Goal: Information Seeking & Learning: Learn about a topic

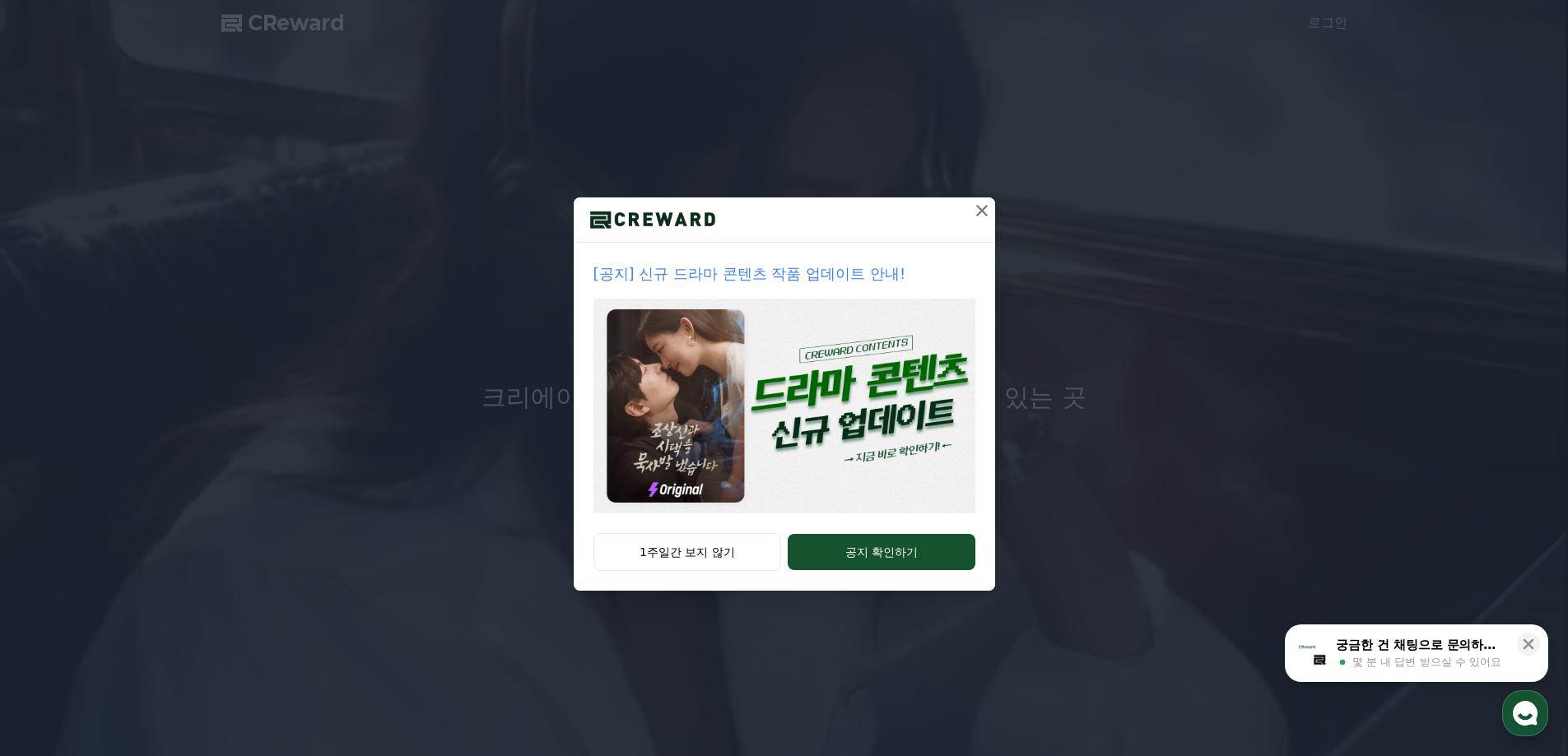
click at [883, 281] on p "[공지] 신규 드라마 콘텐츠 작품 업데이트 안내!" at bounding box center [784, 274] width 382 height 23
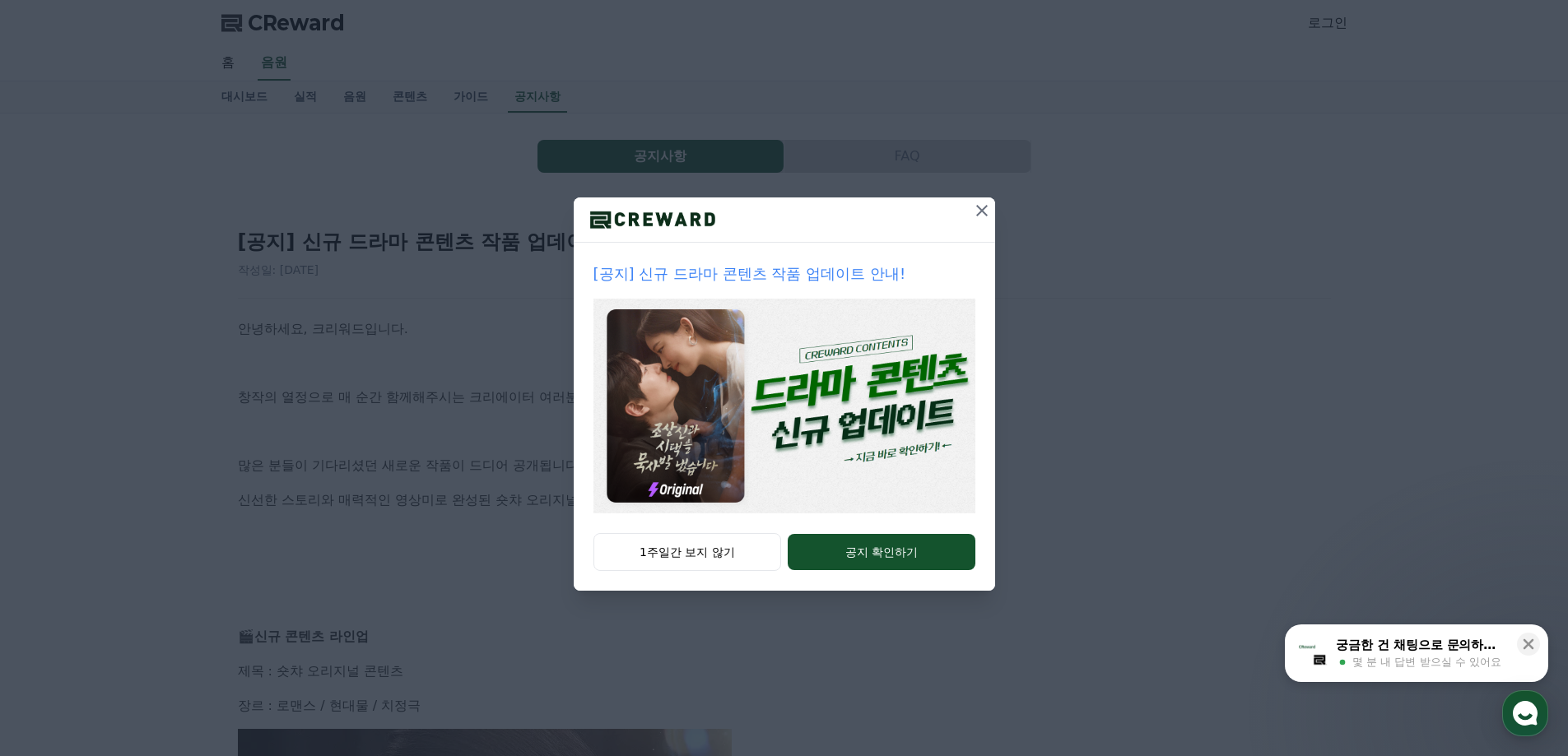
click at [978, 214] on icon at bounding box center [982, 211] width 11 height 11
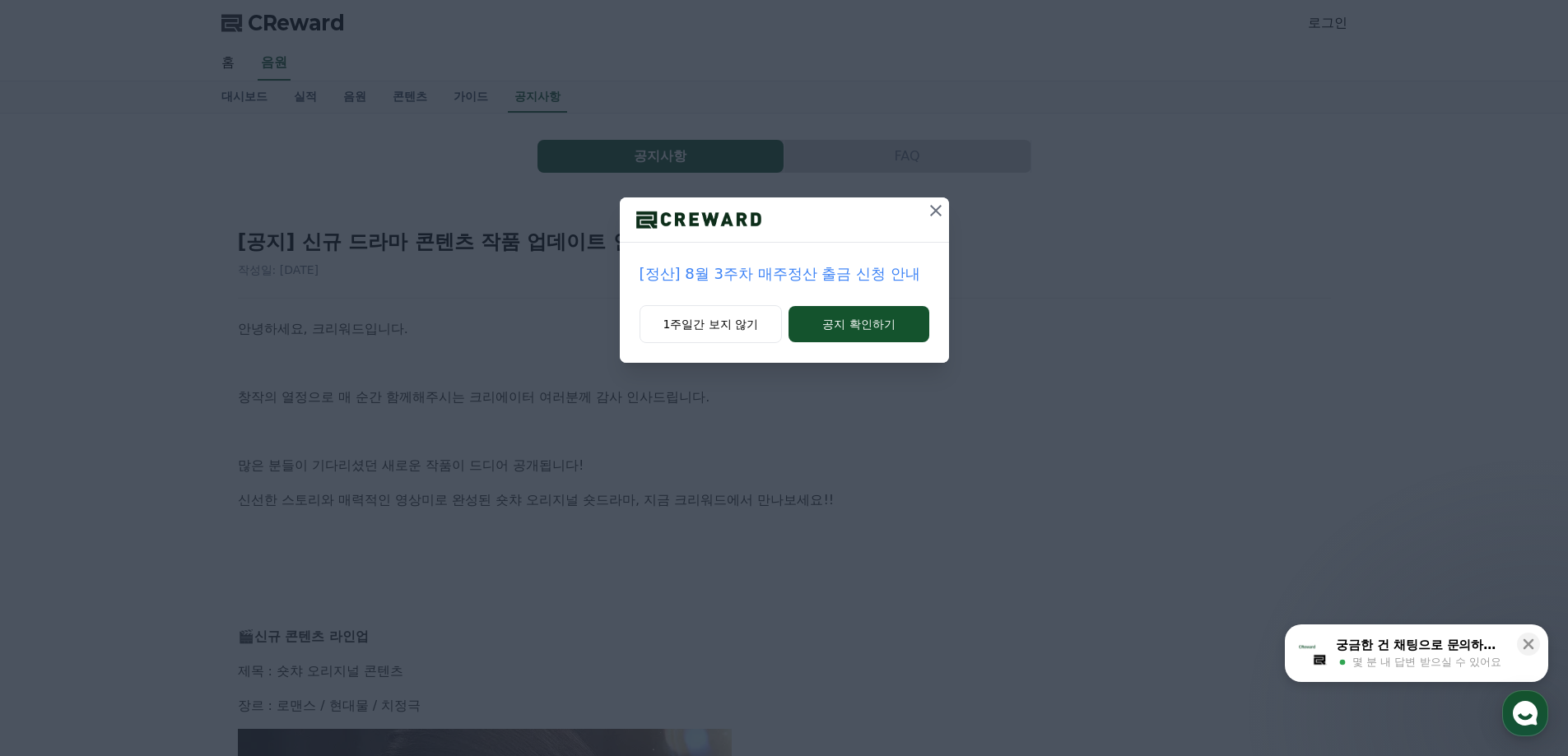
click at [934, 213] on icon at bounding box center [935, 210] width 20 height 20
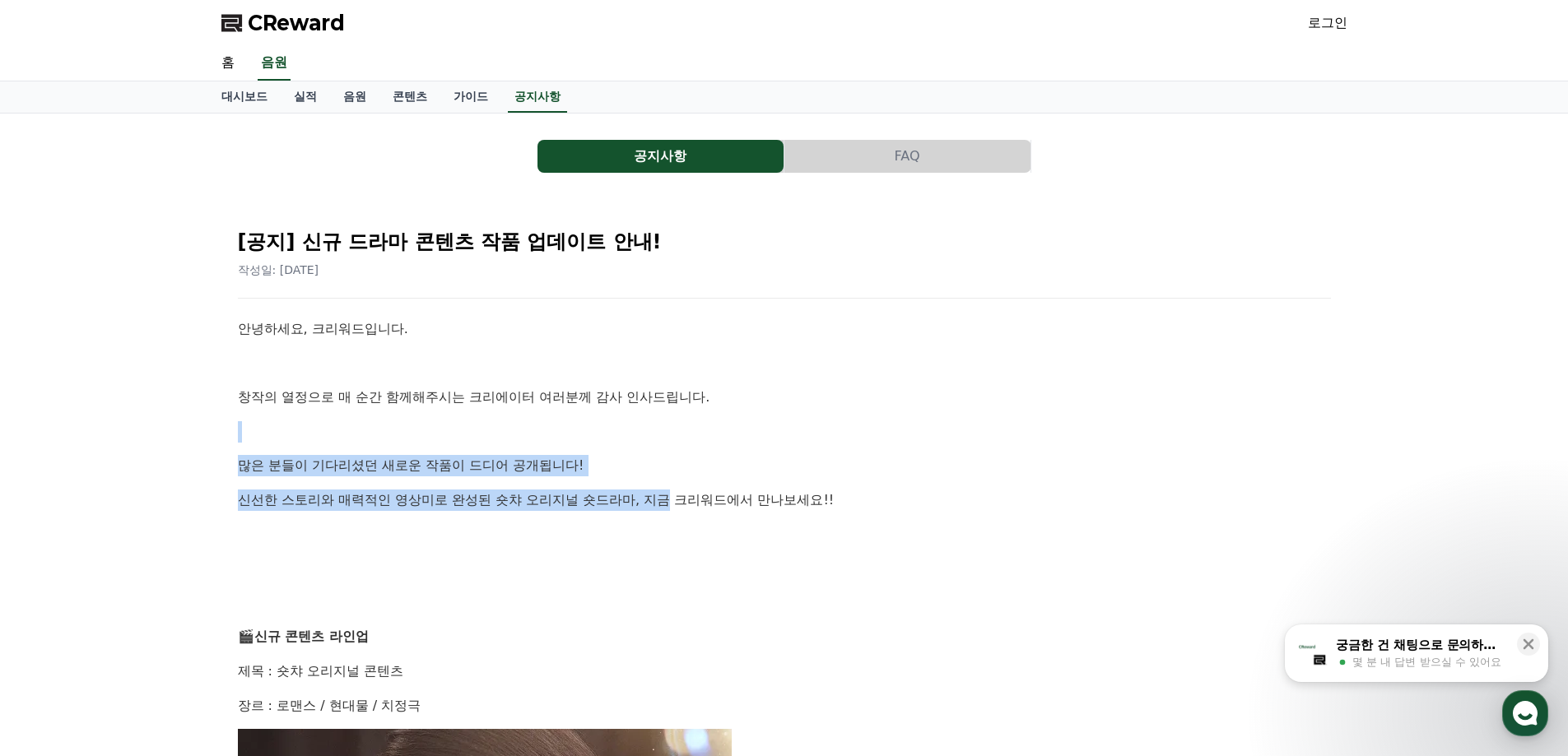
drag, startPoint x: 215, startPoint y: 434, endPoint x: 669, endPoint y: 496, distance: 458.2
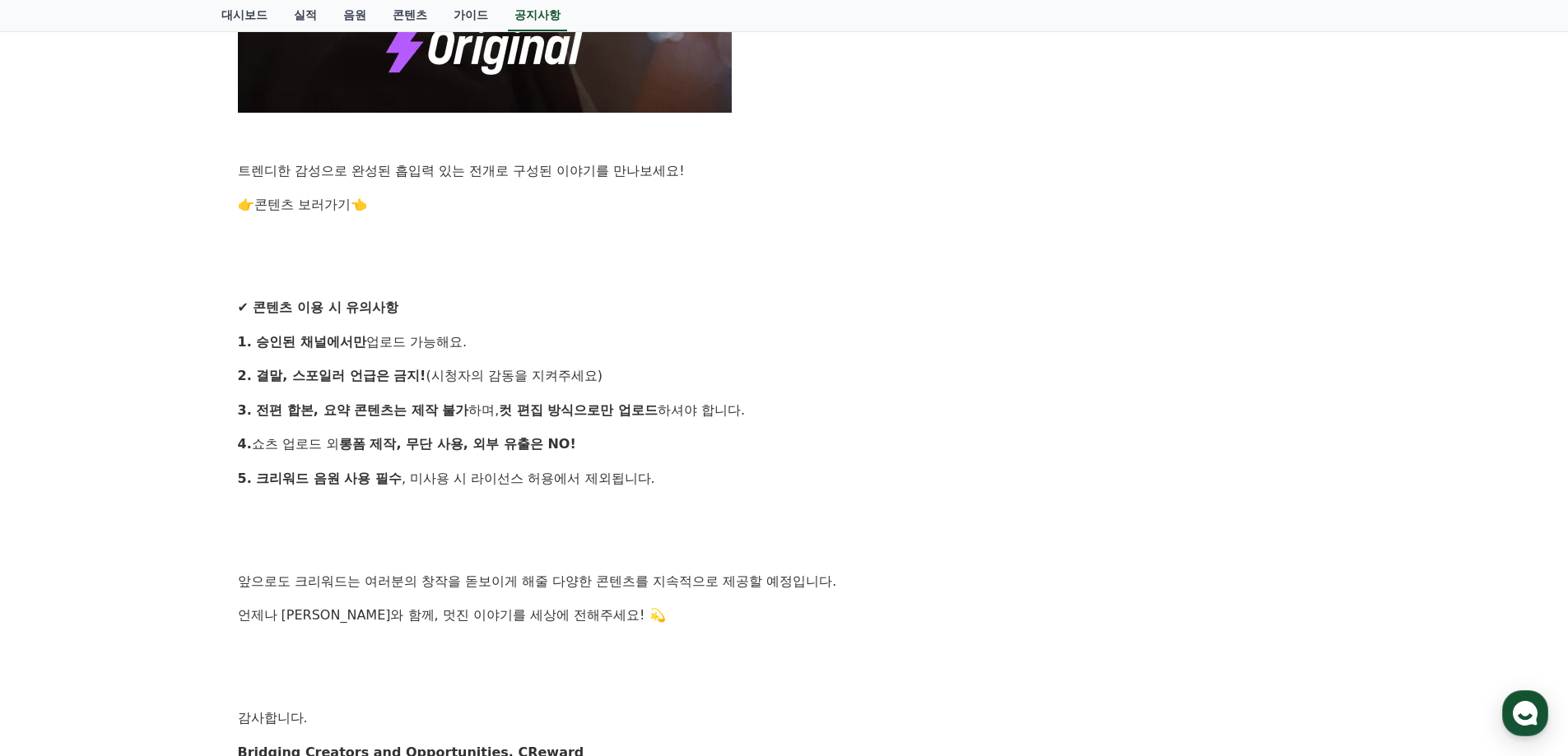
scroll to position [1563, 0]
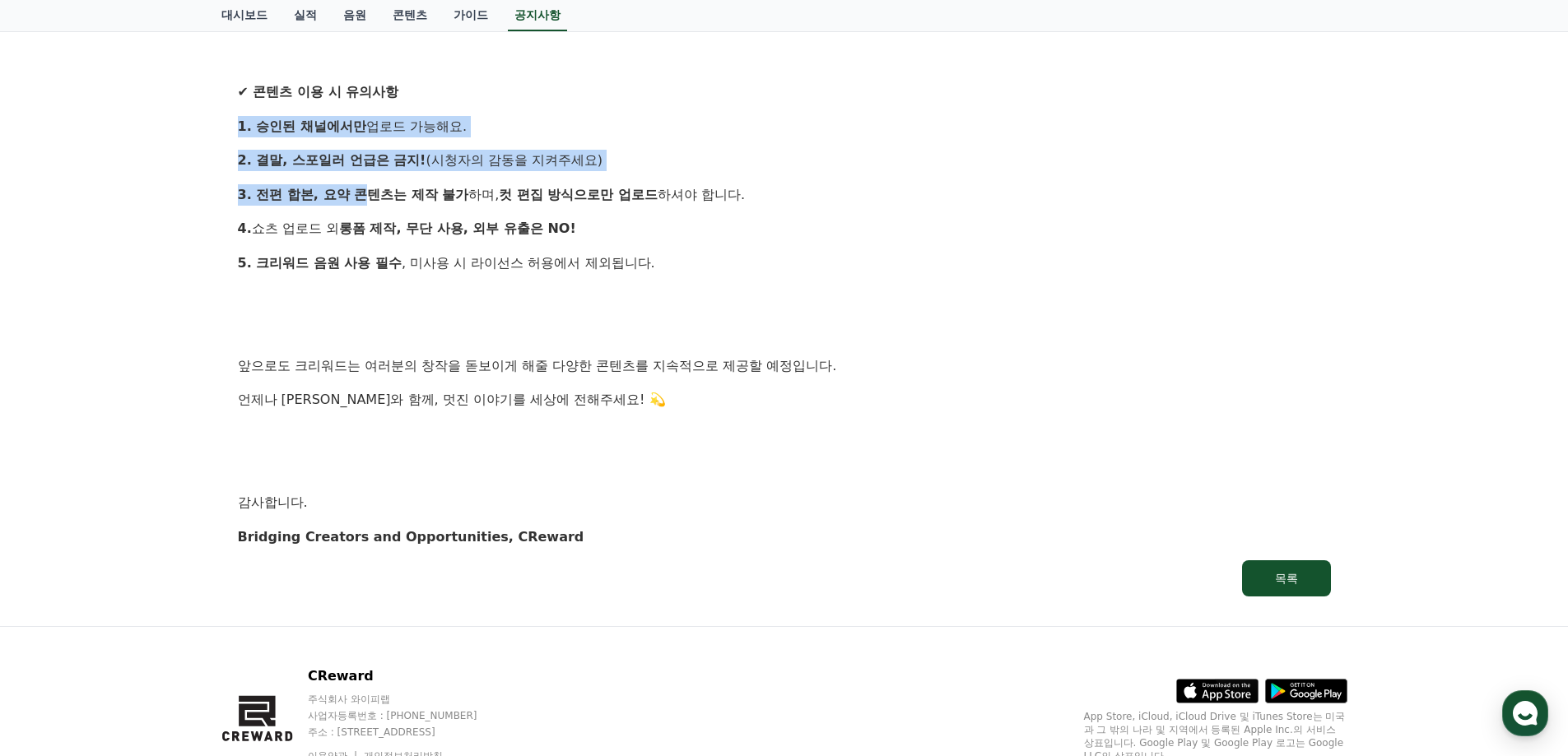
drag, startPoint x: 220, startPoint y: 114, endPoint x: 356, endPoint y: 217, distance: 170.6
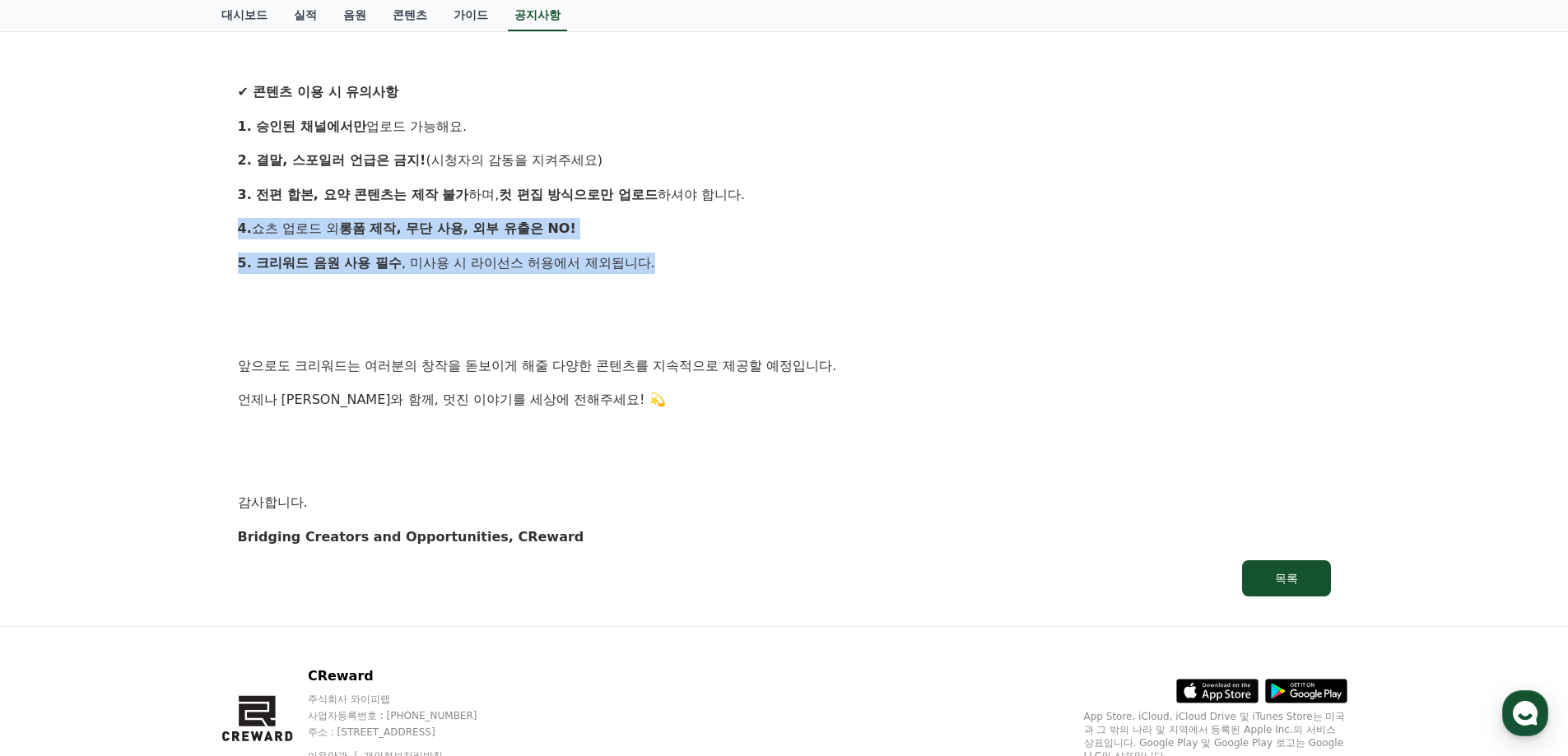
drag, startPoint x: 211, startPoint y: 231, endPoint x: 660, endPoint y: 259, distance: 449.9
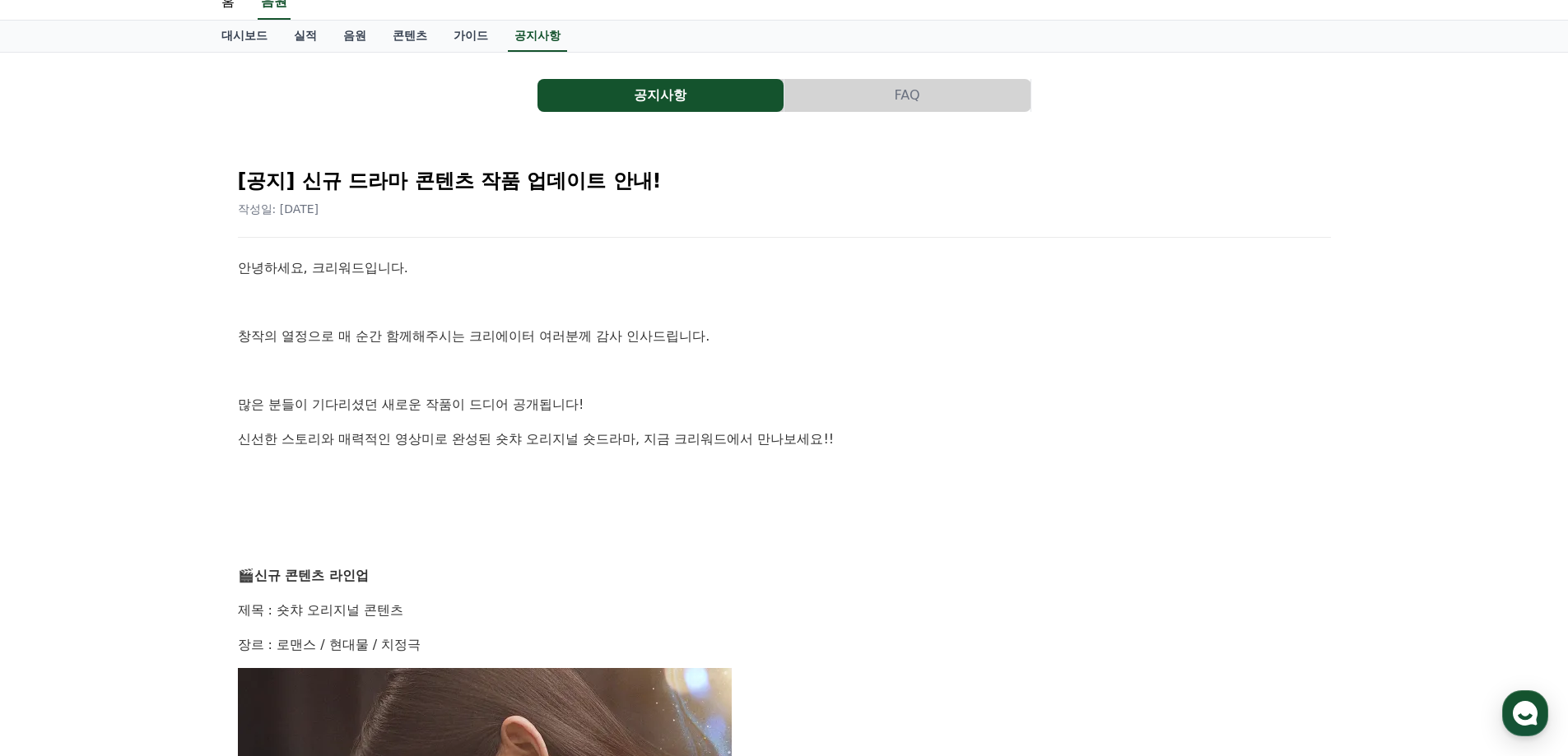
scroll to position [0, 0]
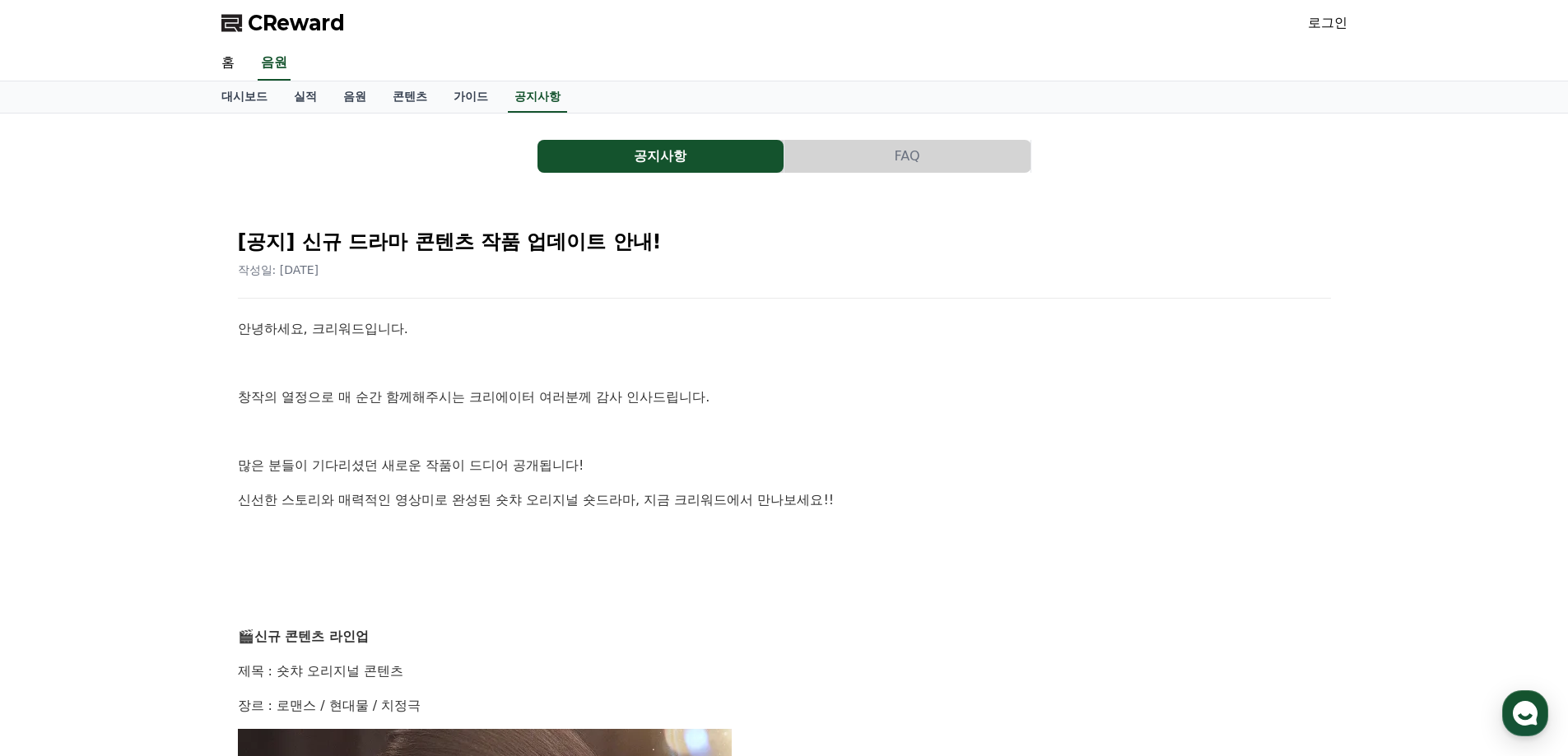
click at [640, 153] on button "공지사항" at bounding box center [660, 156] width 246 height 33
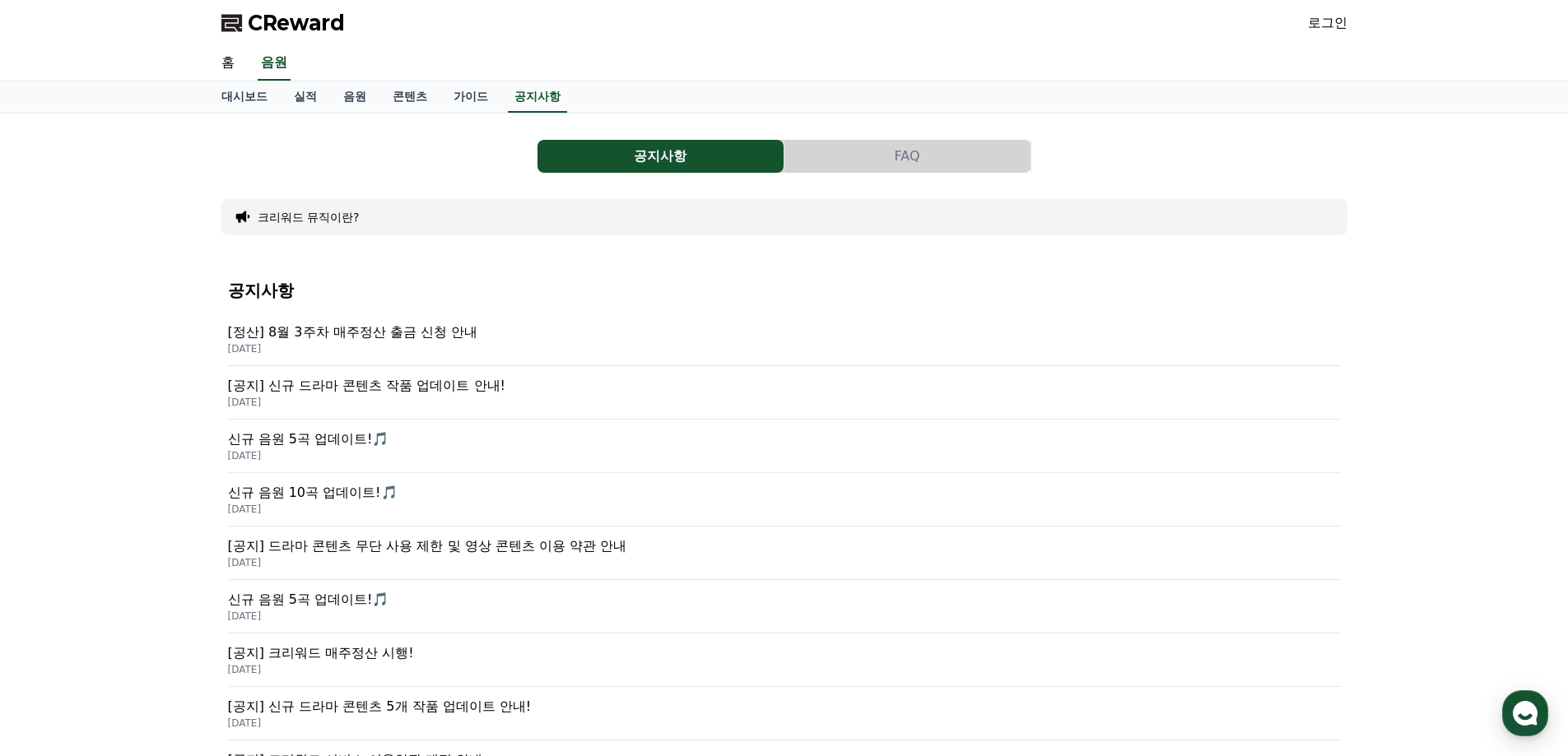
click at [408, 391] on p "[공지] 신규 드라마 콘텐츠 작품 업데이트 안내!" at bounding box center [784, 386] width 1112 height 20
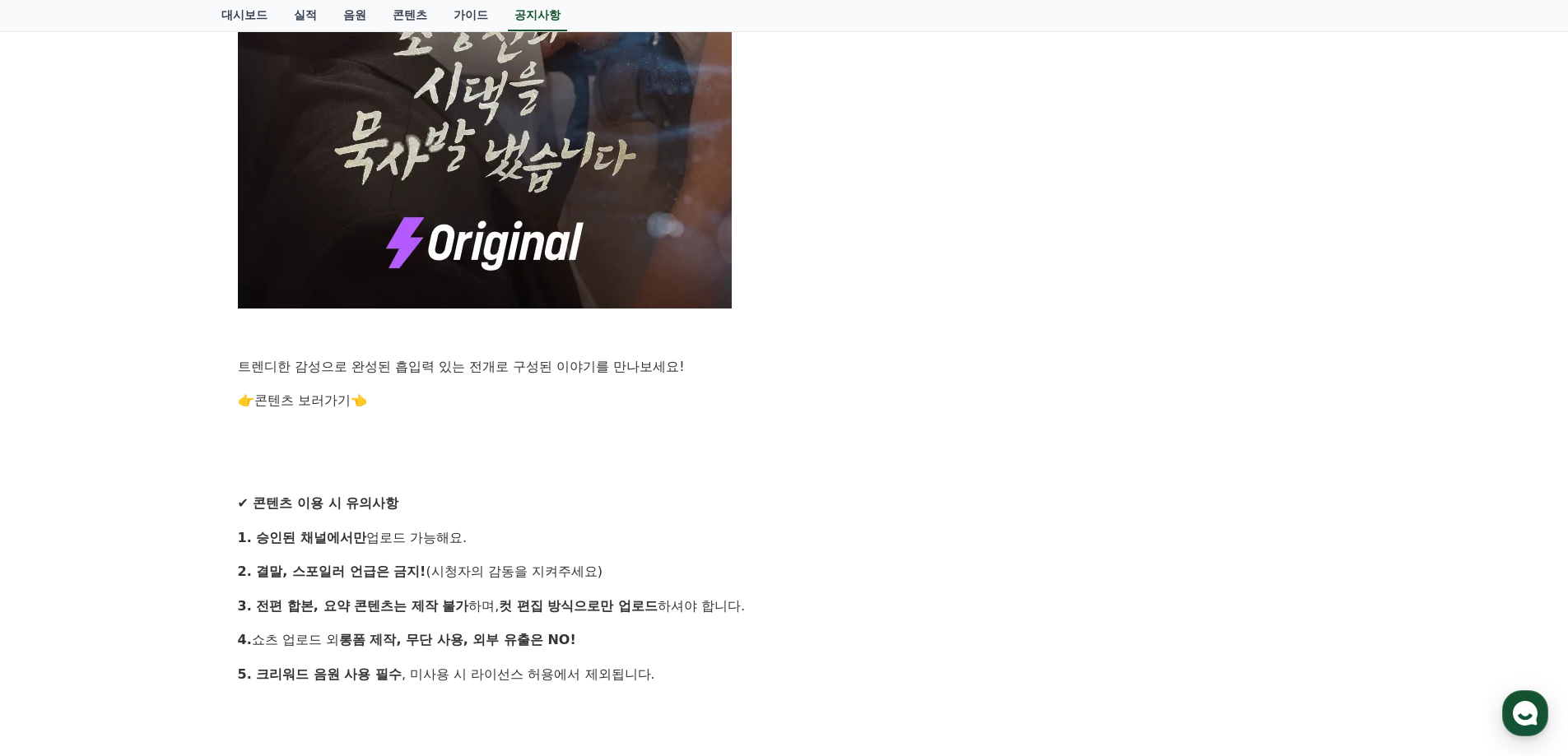
scroll to position [1399, 0]
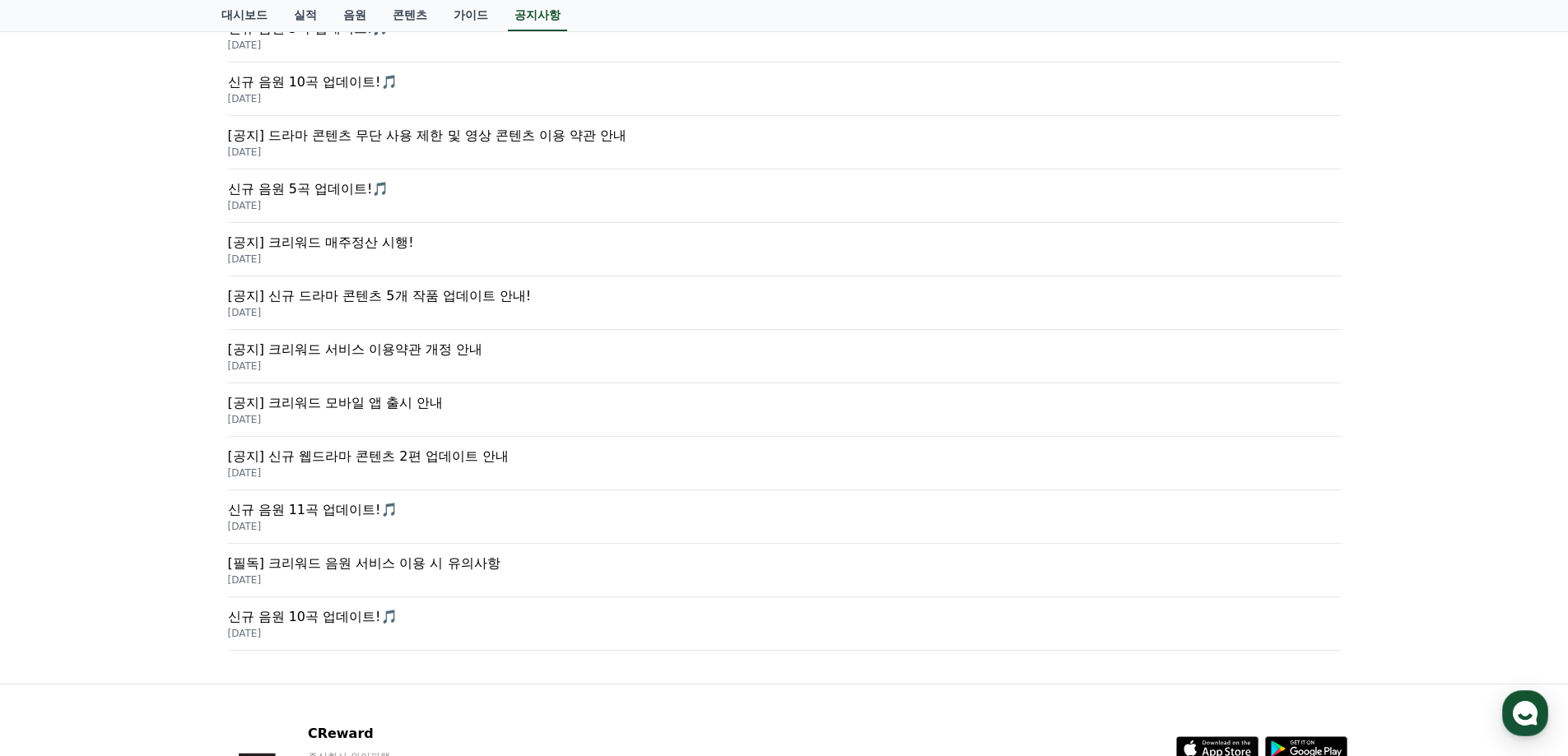
scroll to position [411, 0]
click at [473, 288] on p "[공지] 신규 드라마 콘텐츠 5개 작품 업데이트 안내!" at bounding box center [784, 295] width 1112 height 20
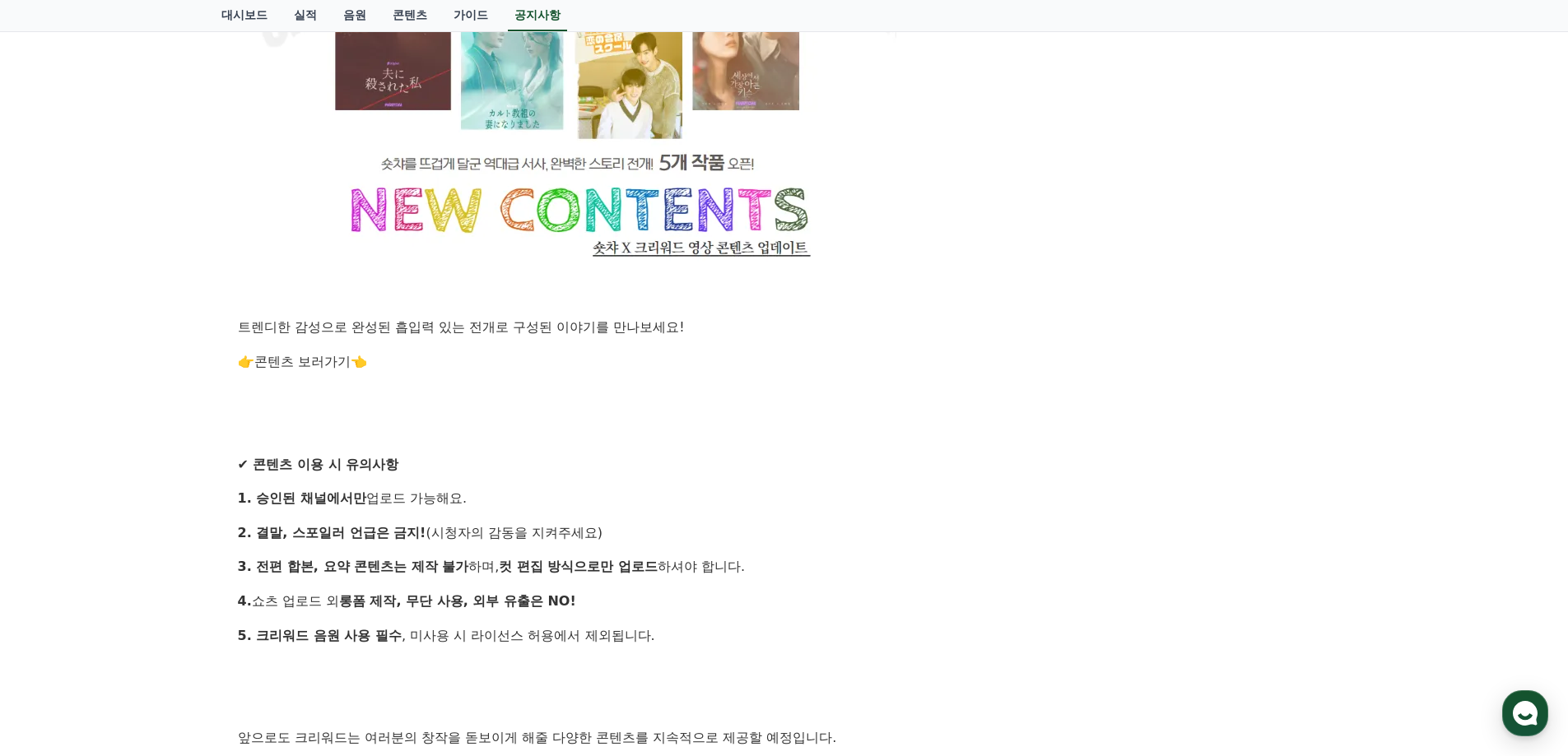
scroll to position [1399, 0]
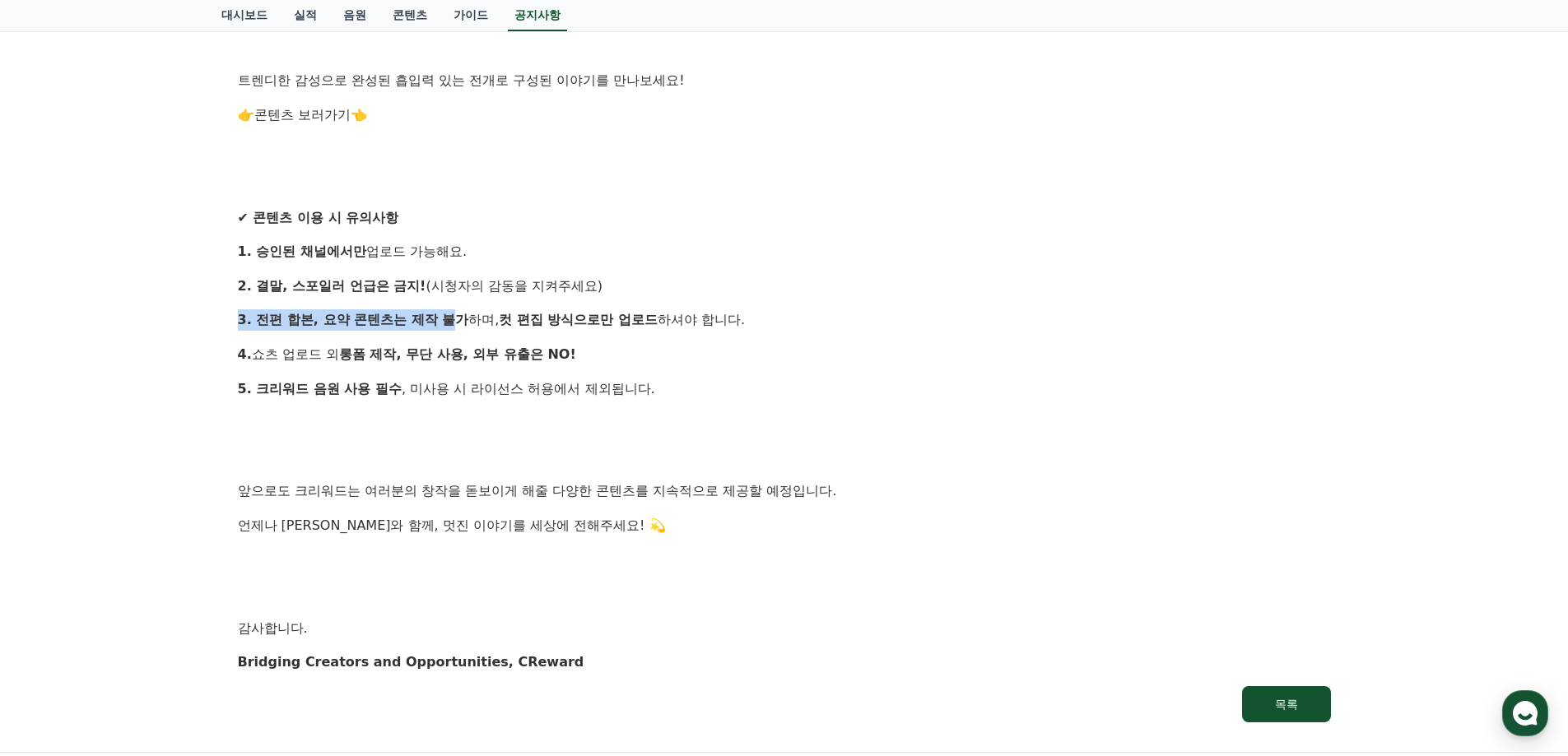
drag, startPoint x: 225, startPoint y: 305, endPoint x: 458, endPoint y: 305, distance: 233.0
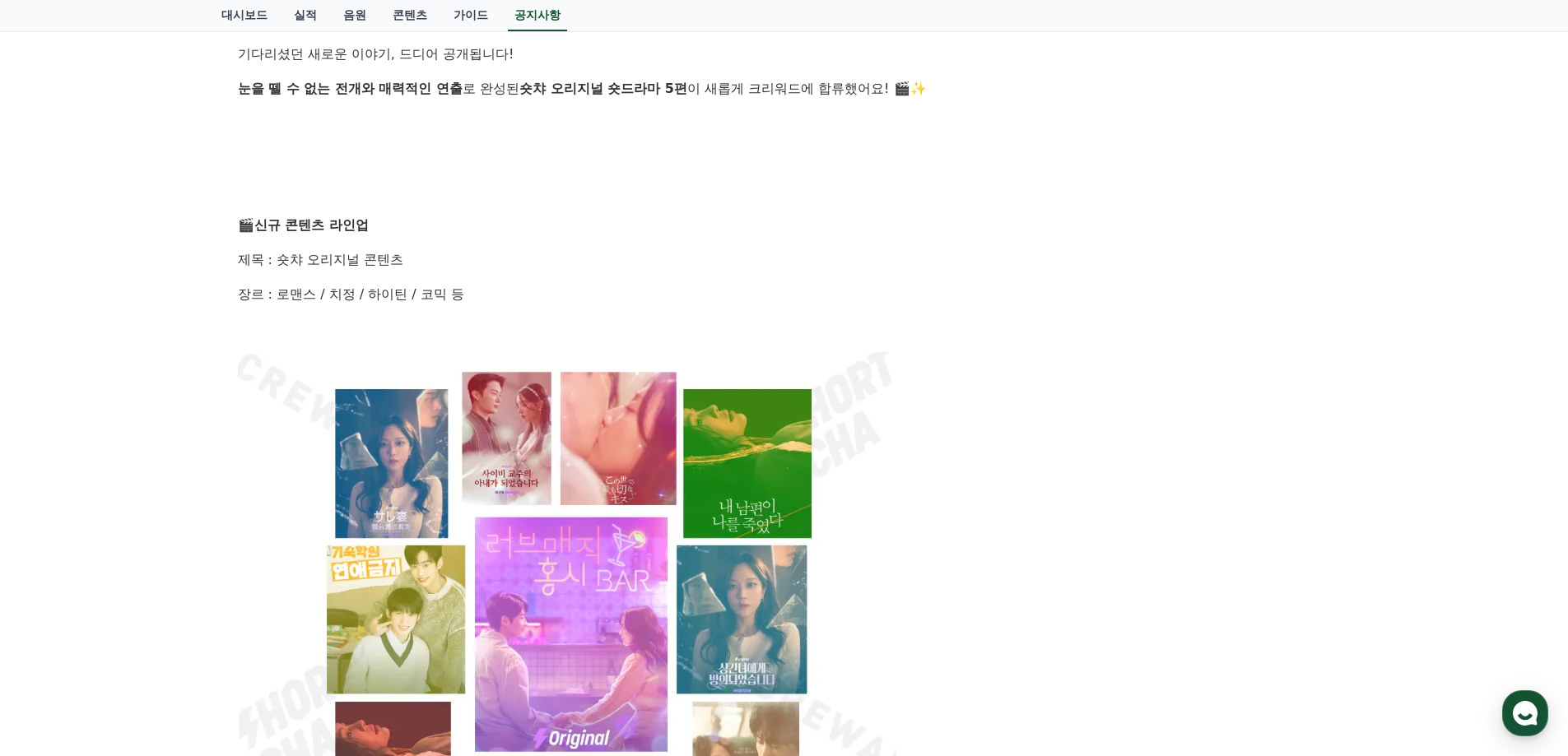
scroll to position [0, 0]
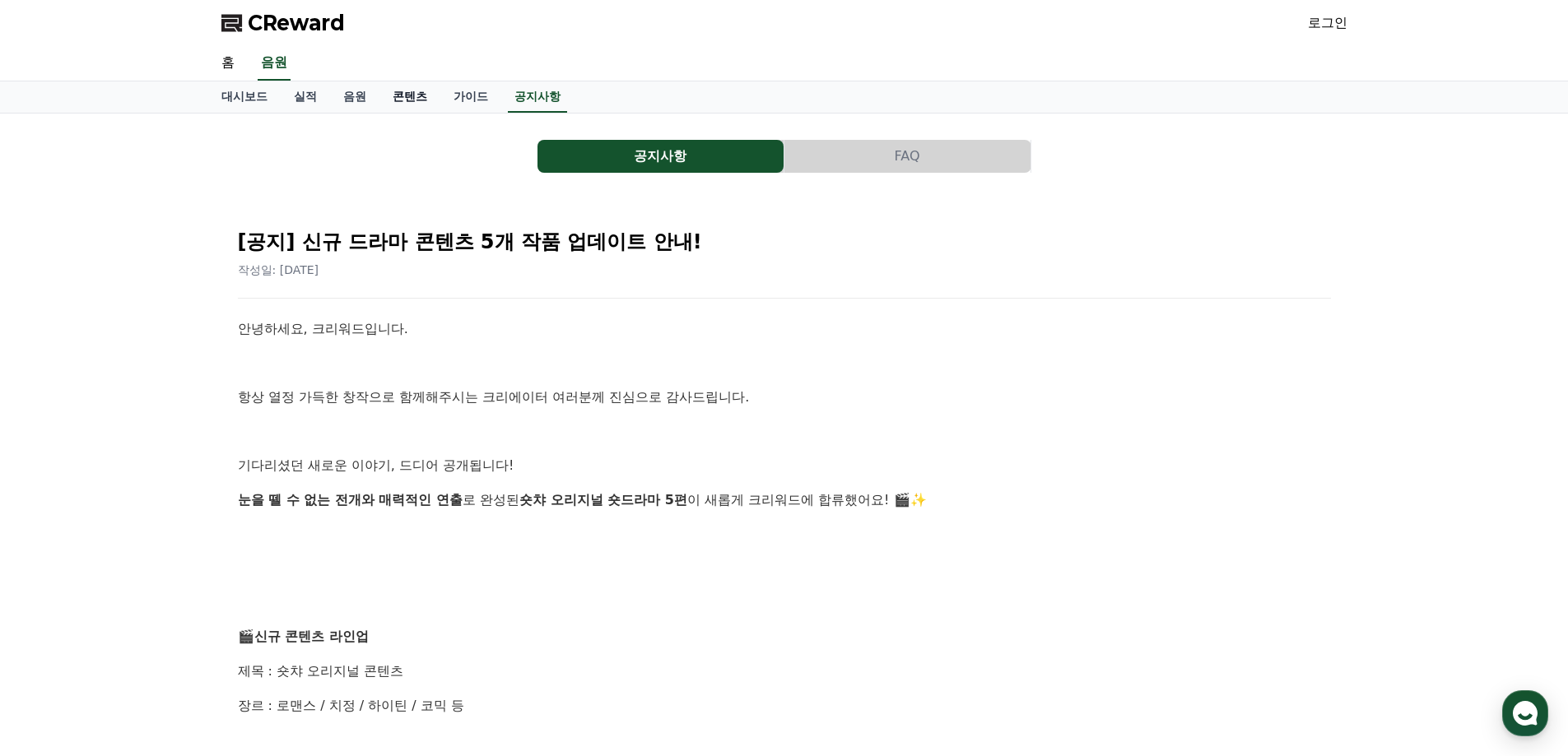
click at [410, 92] on link "콘텐츠" at bounding box center [409, 97] width 61 height 31
